Goal: Task Accomplishment & Management: Manage account settings

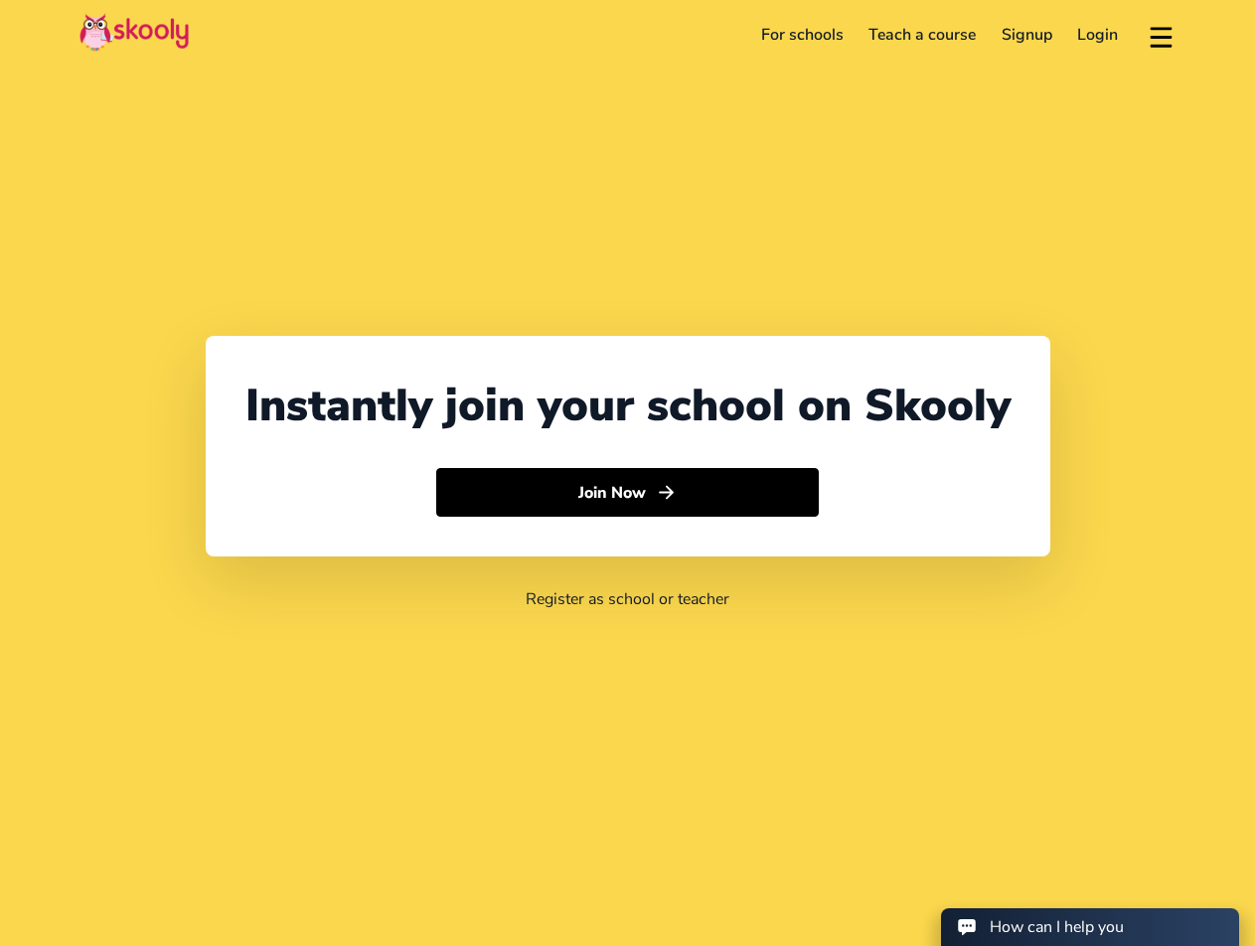
select select "1"
select select "[GEOGRAPHIC_DATA]"
select select "America/New_York"
click at [1093, 30] on link "Login" at bounding box center [1098, 35] width 67 height 32
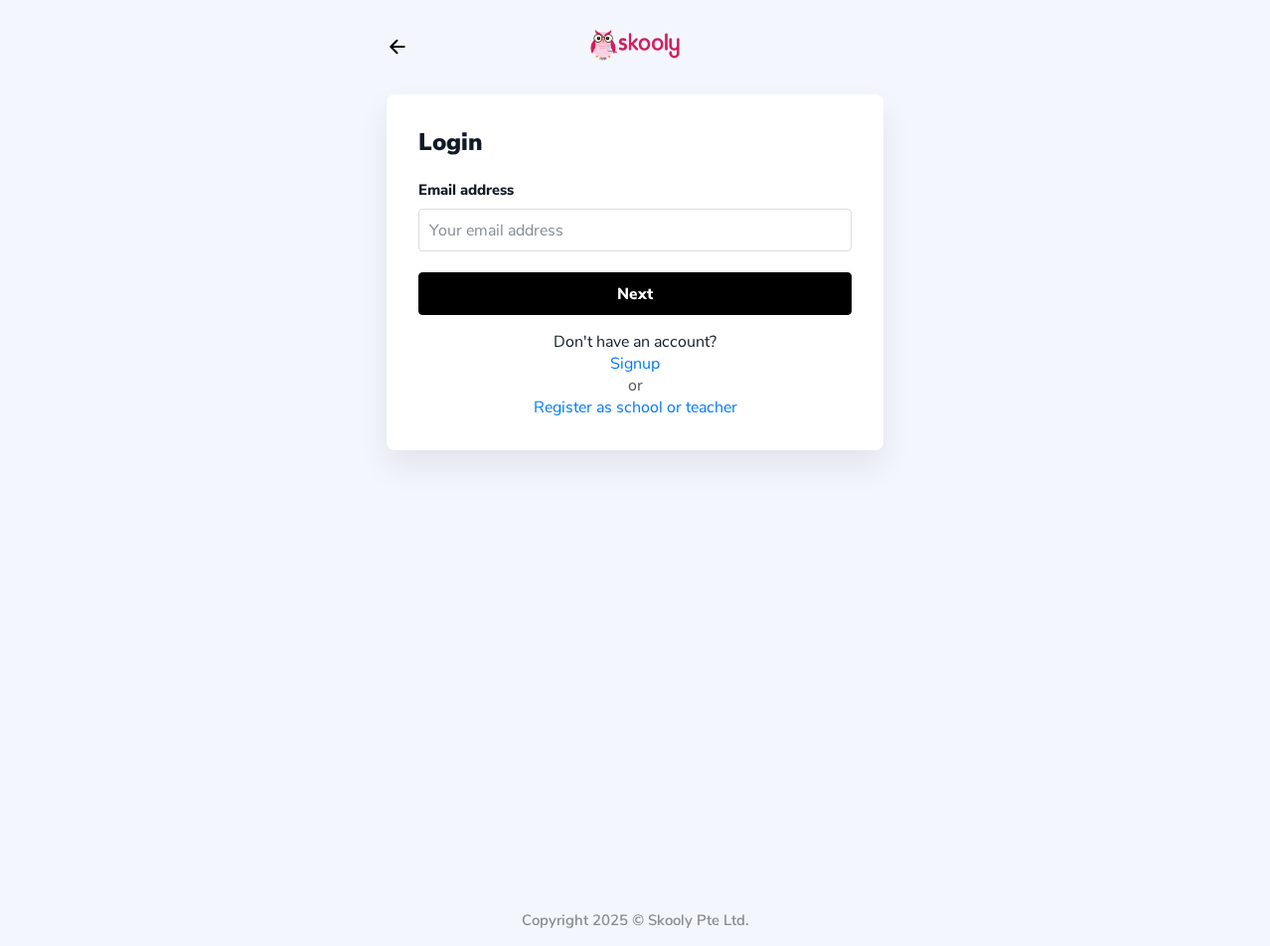
click at [533, 222] on input "text" at bounding box center [634, 230] width 433 height 43
type input "[EMAIL_ADDRESS][DOMAIN_NAME]"
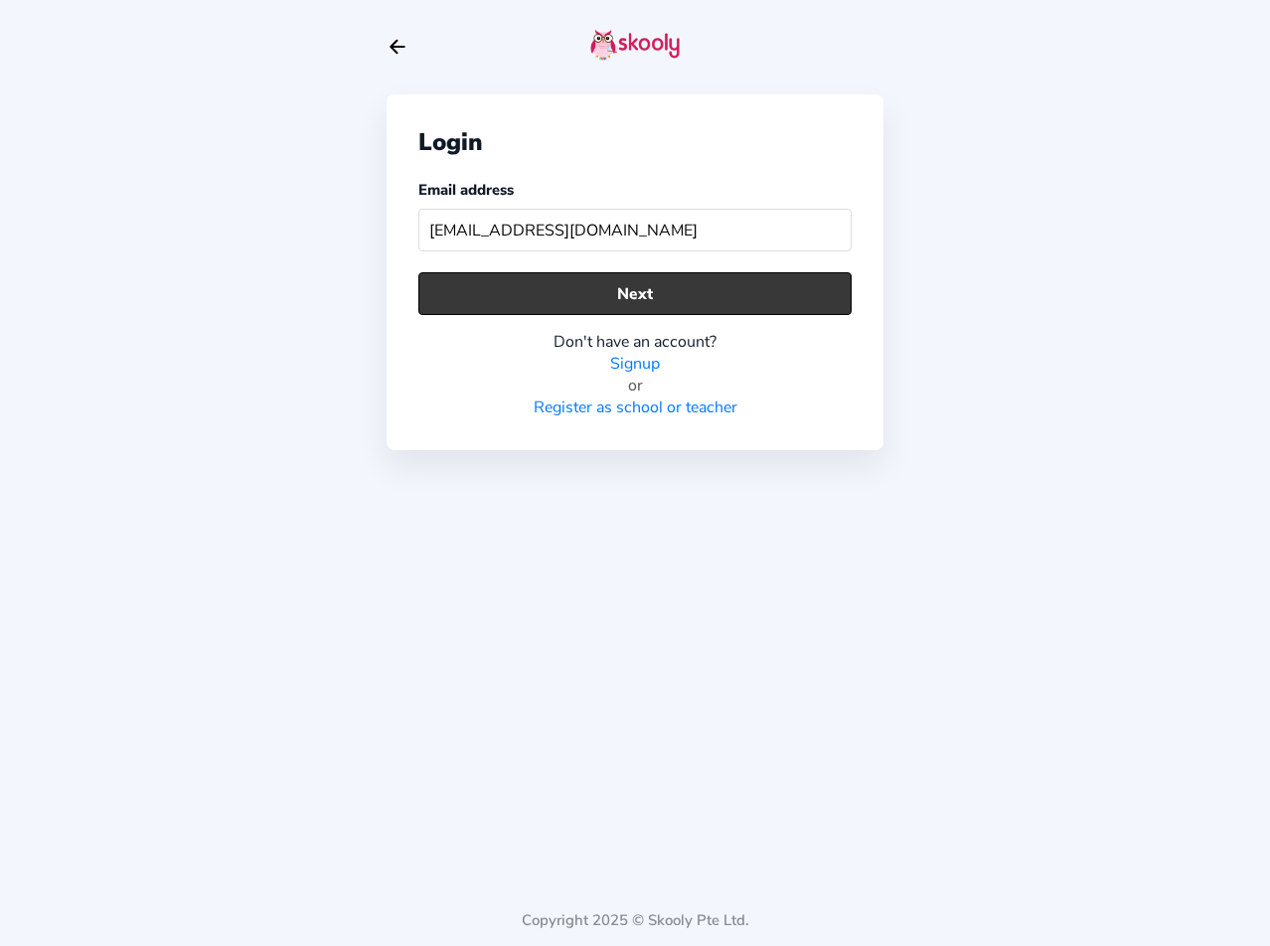
click at [589, 287] on button "Next" at bounding box center [634, 293] width 433 height 43
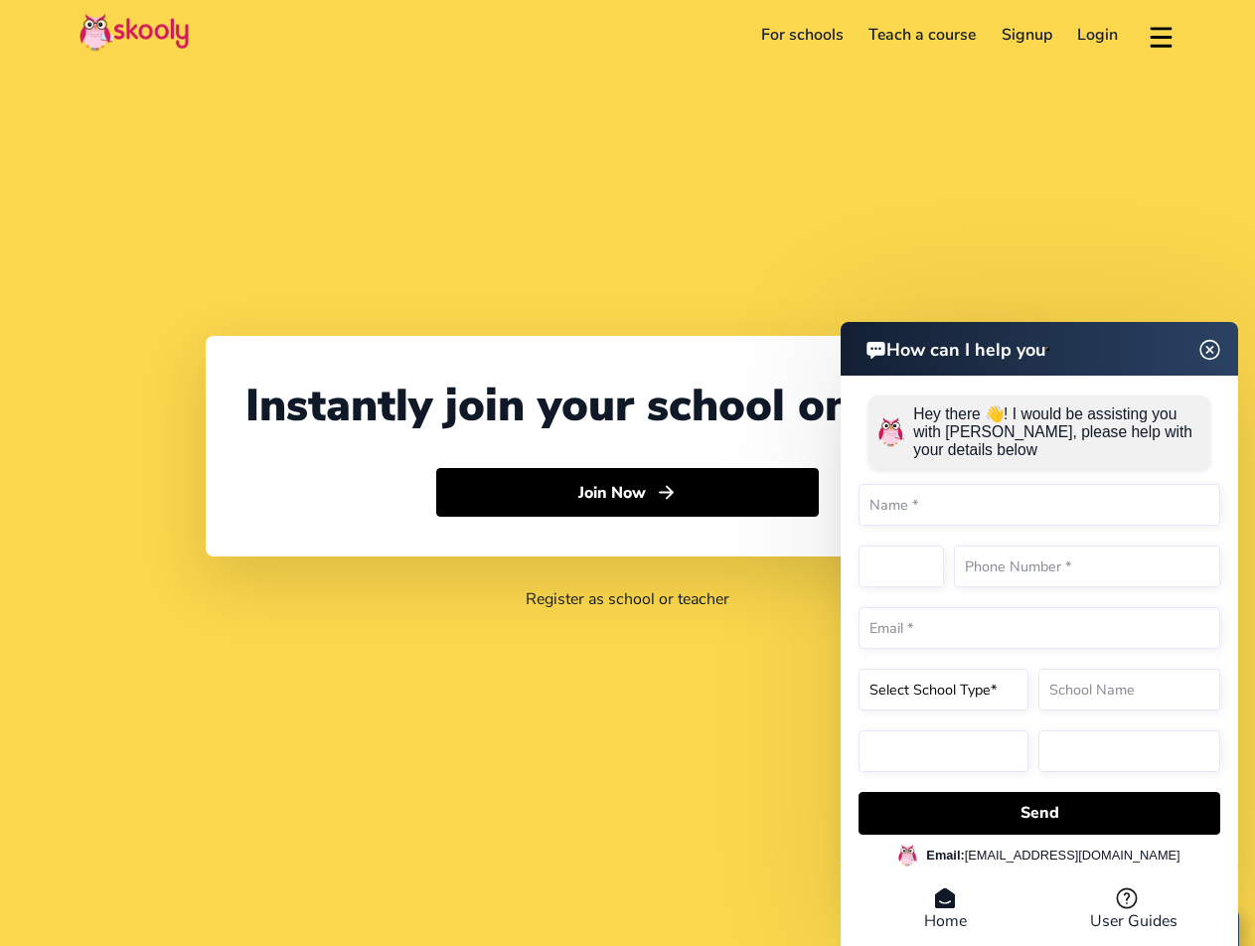
drag, startPoint x: 269, startPoint y: 140, endPoint x: 233, endPoint y: 150, distance: 38.1
